Goal: Transaction & Acquisition: Purchase product/service

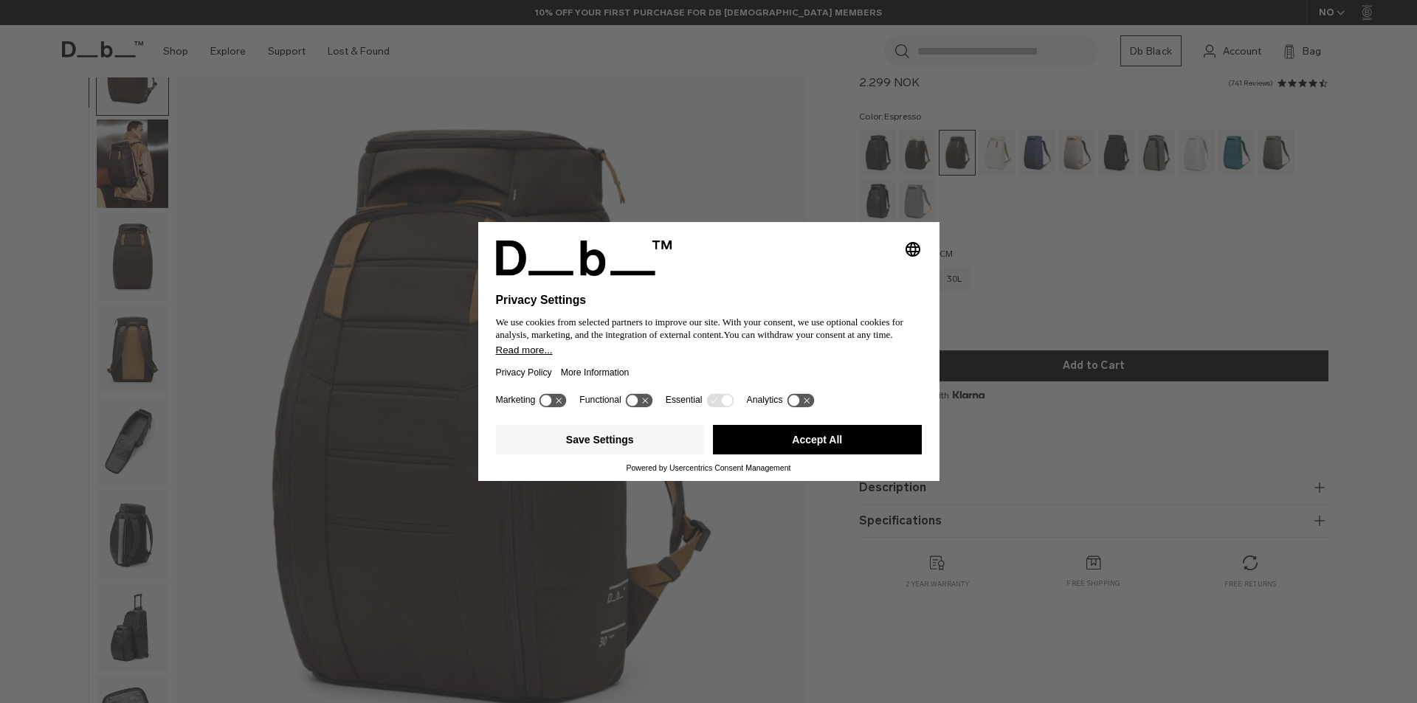
click at [754, 435] on button "Accept All" at bounding box center [817, 440] width 209 height 30
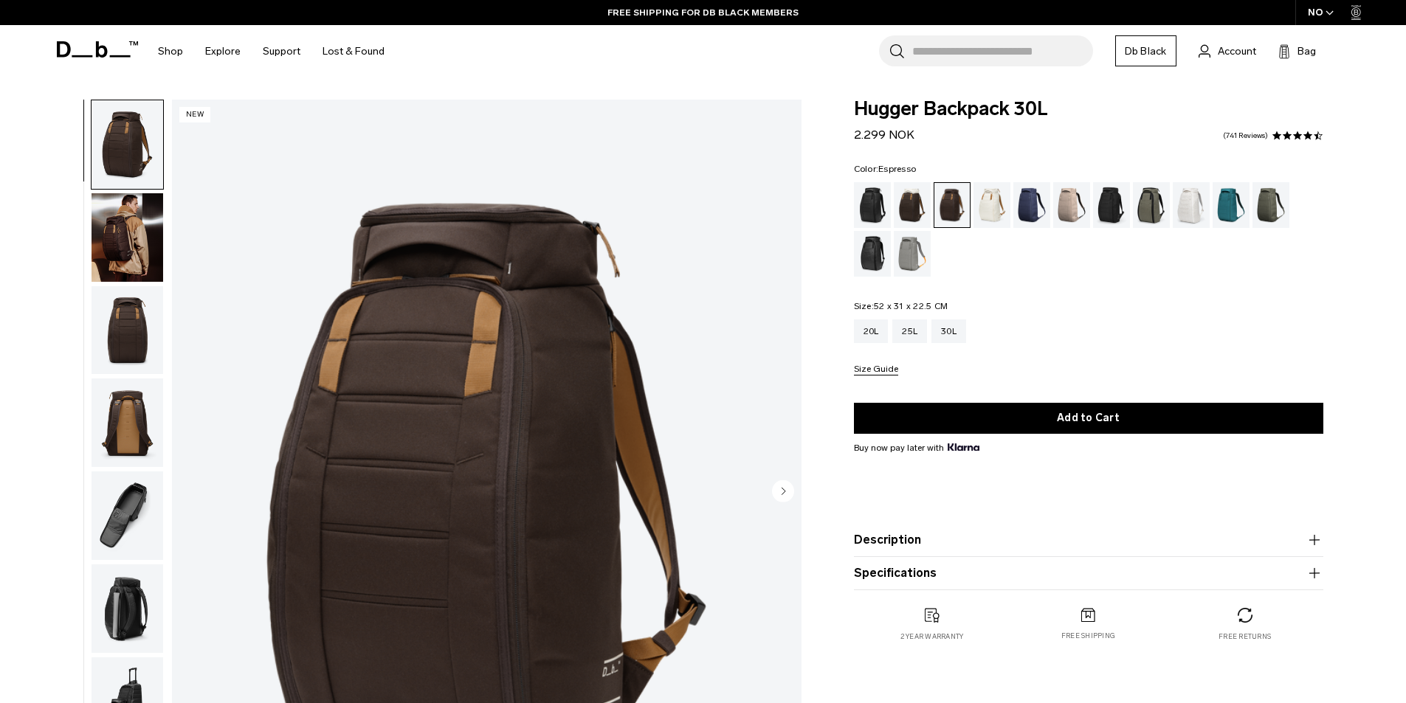
click at [135, 252] on img "button" at bounding box center [127, 237] width 72 height 89
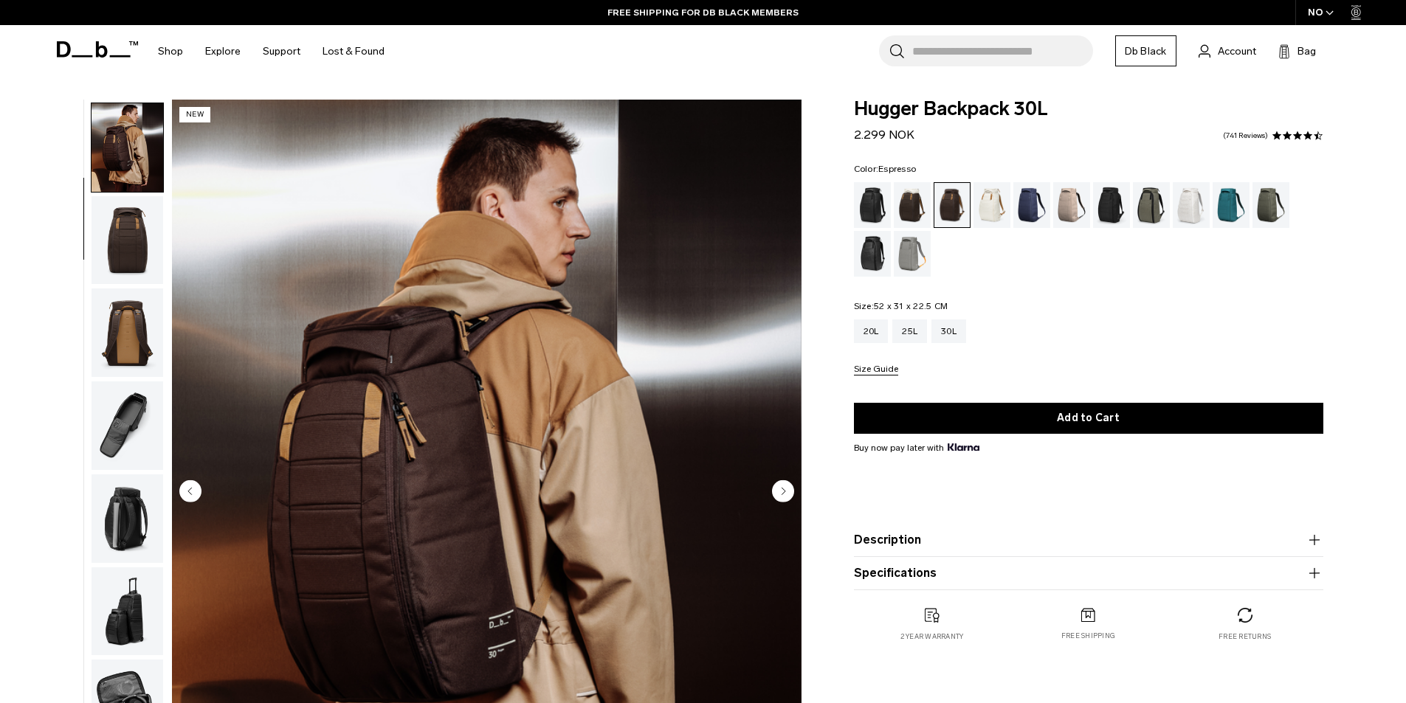
scroll to position [93, 0]
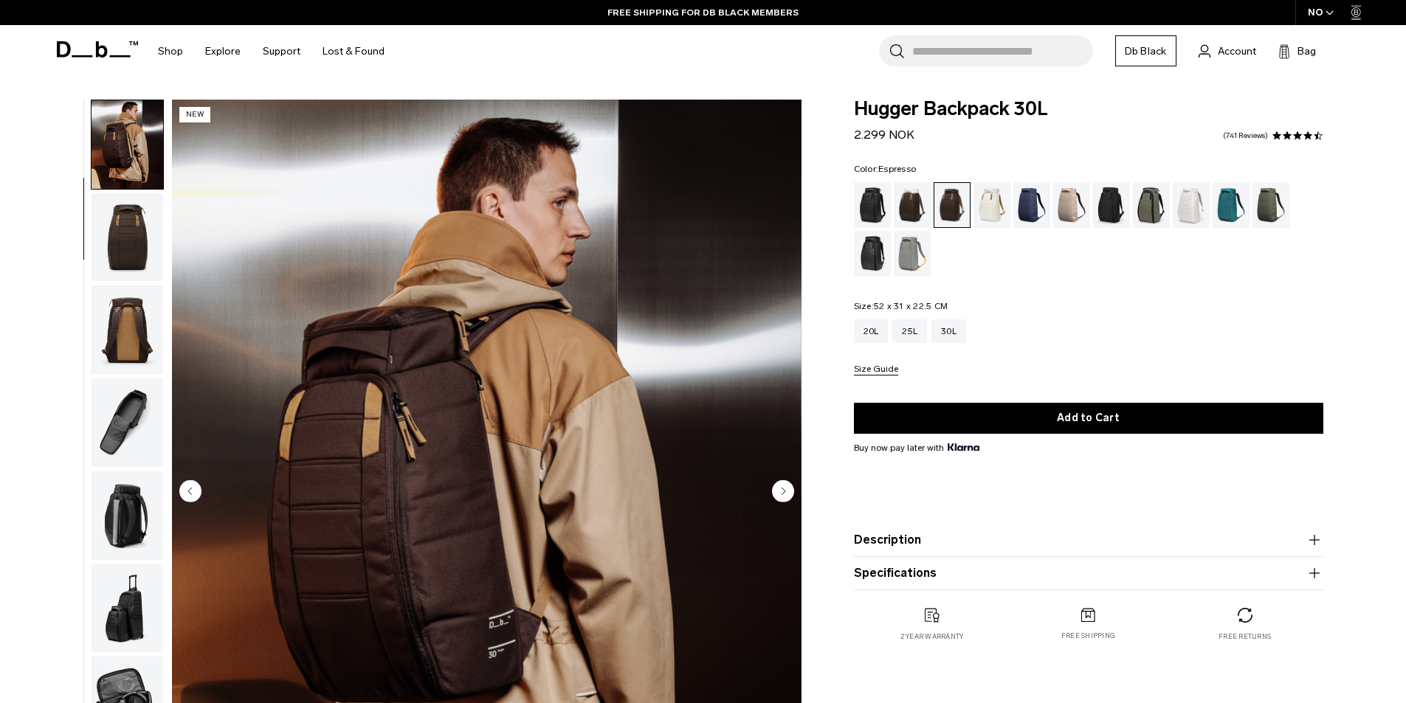
click at [135, 252] on img "button" at bounding box center [127, 237] width 72 height 89
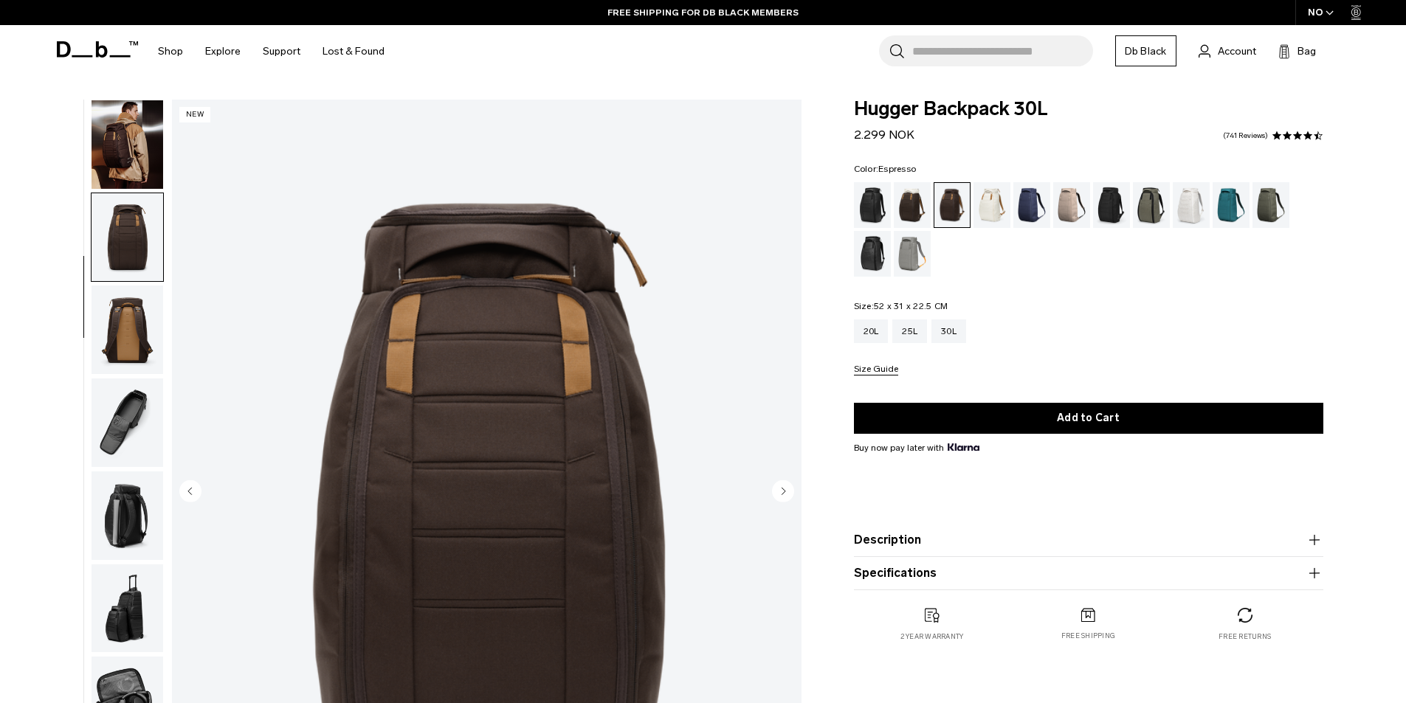
scroll to position [139, 0]
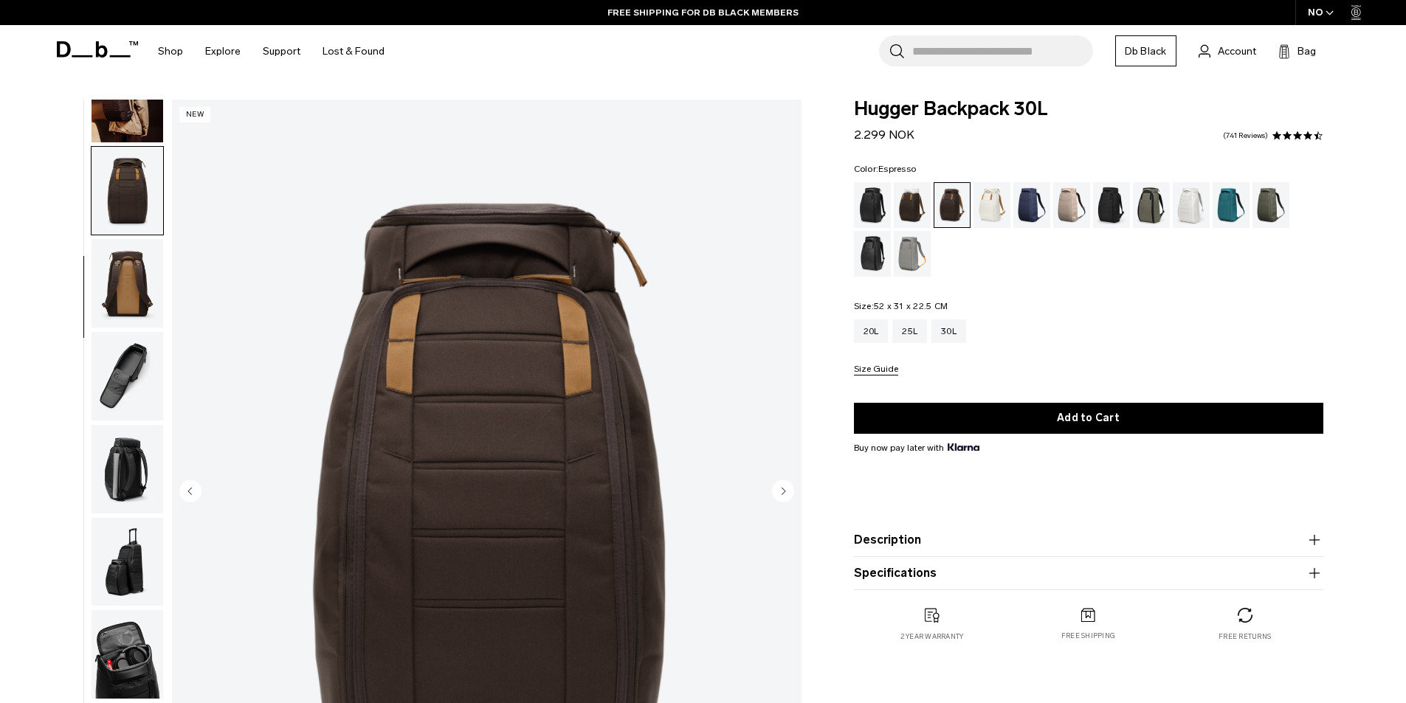
click at [135, 252] on img "button" at bounding box center [127, 283] width 72 height 89
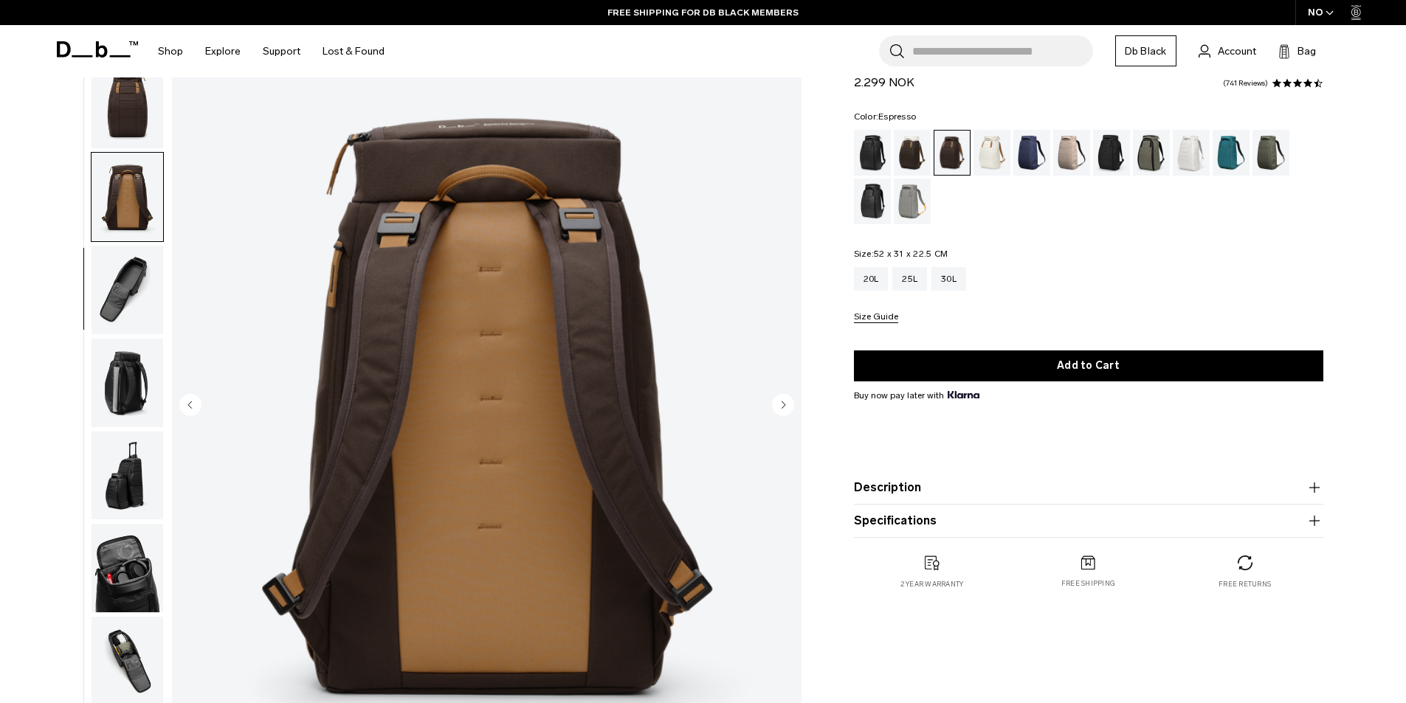
scroll to position [148, 0]
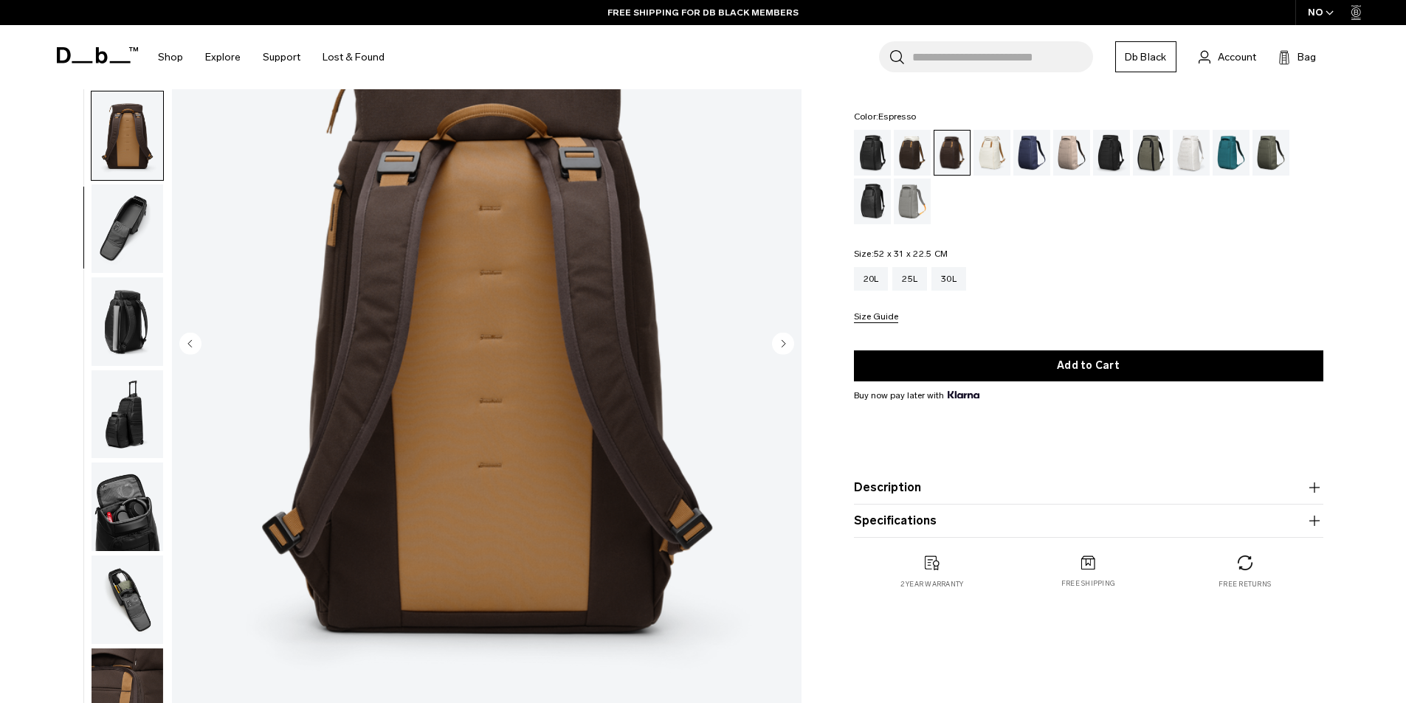
click at [152, 227] on img "button" at bounding box center [127, 228] width 72 height 89
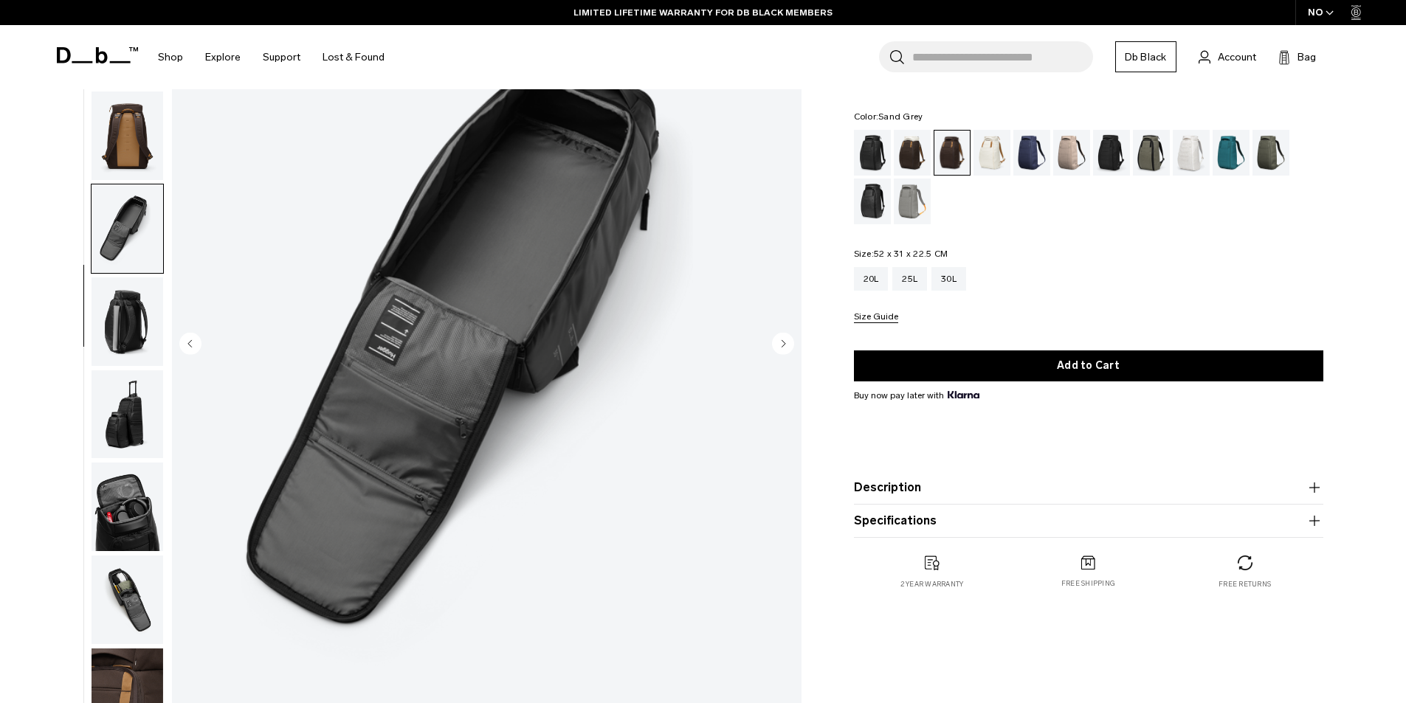
click at [907, 201] on div "Sand Grey" at bounding box center [913, 202] width 38 height 46
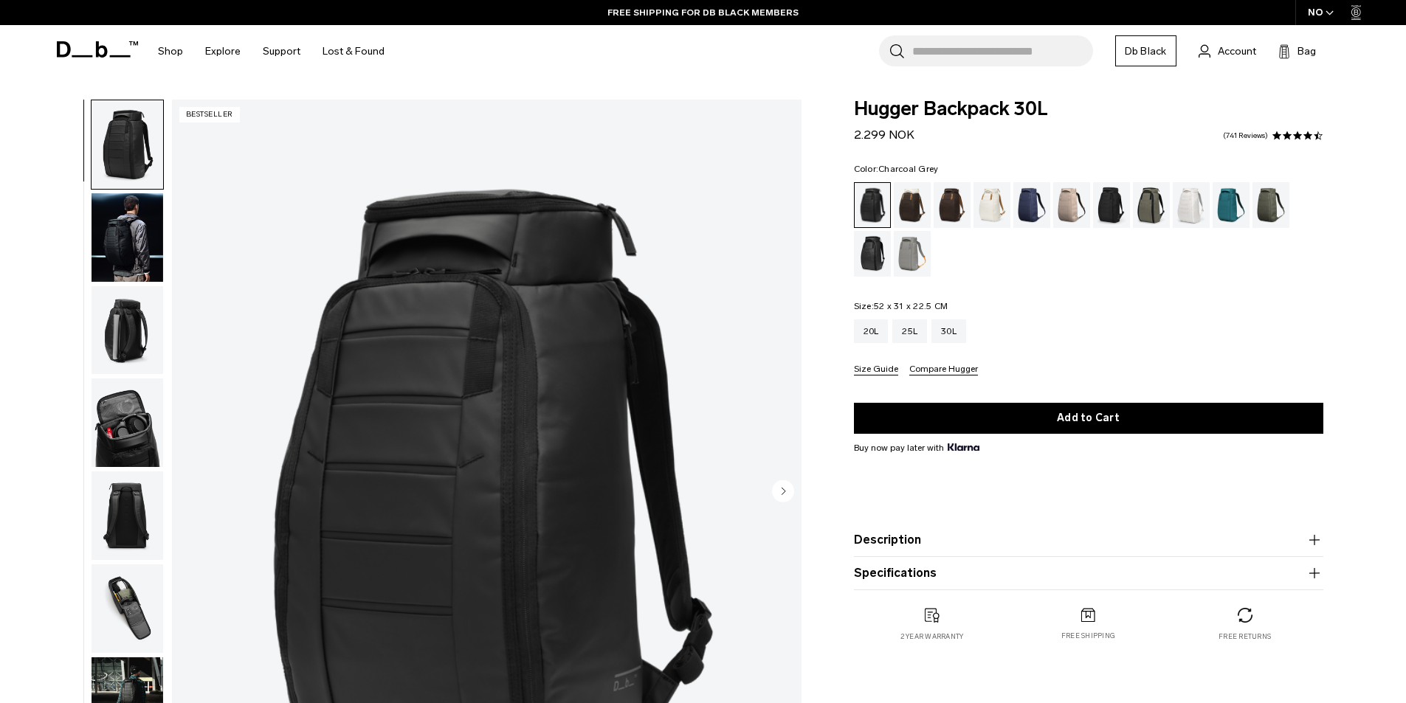
click at [1119, 211] on div "Charcoal Grey" at bounding box center [1112, 205] width 38 height 46
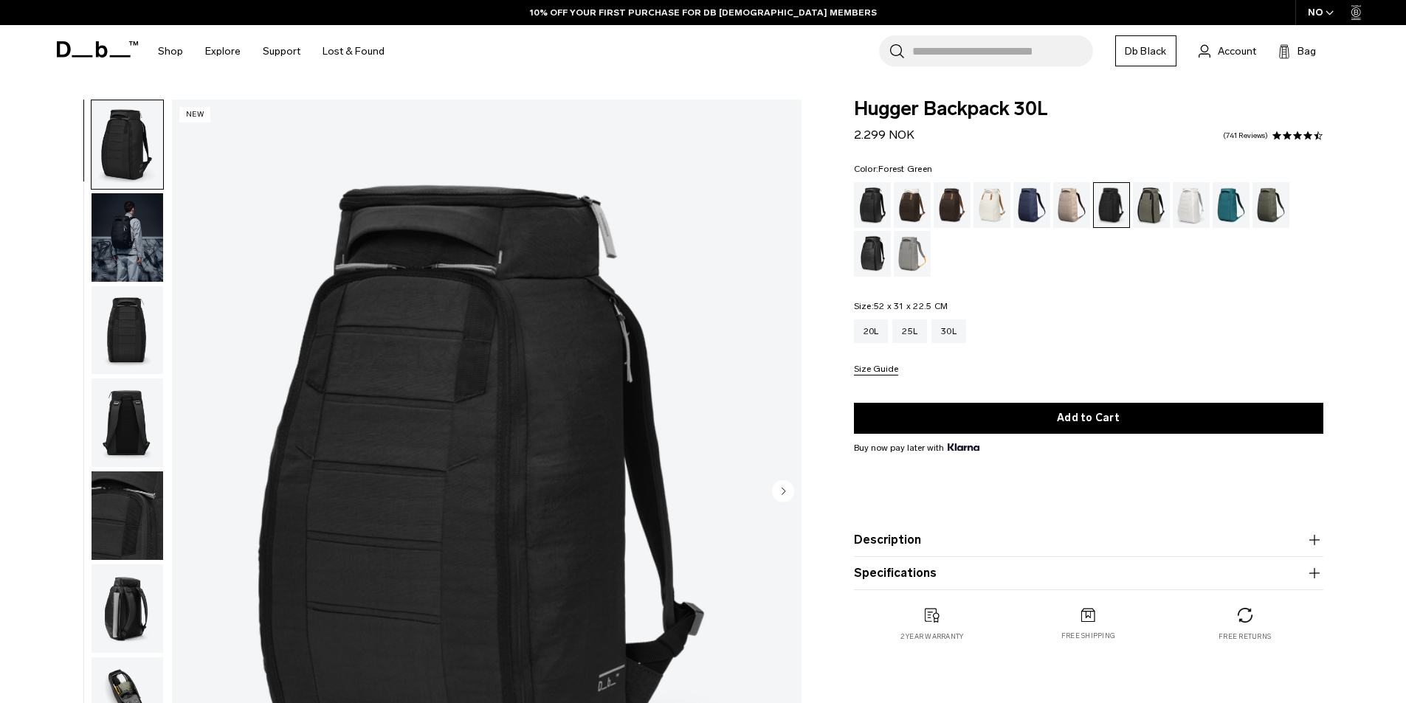
click at [1159, 213] on div "Forest Green" at bounding box center [1152, 205] width 38 height 46
